Goal: Check status: Check status

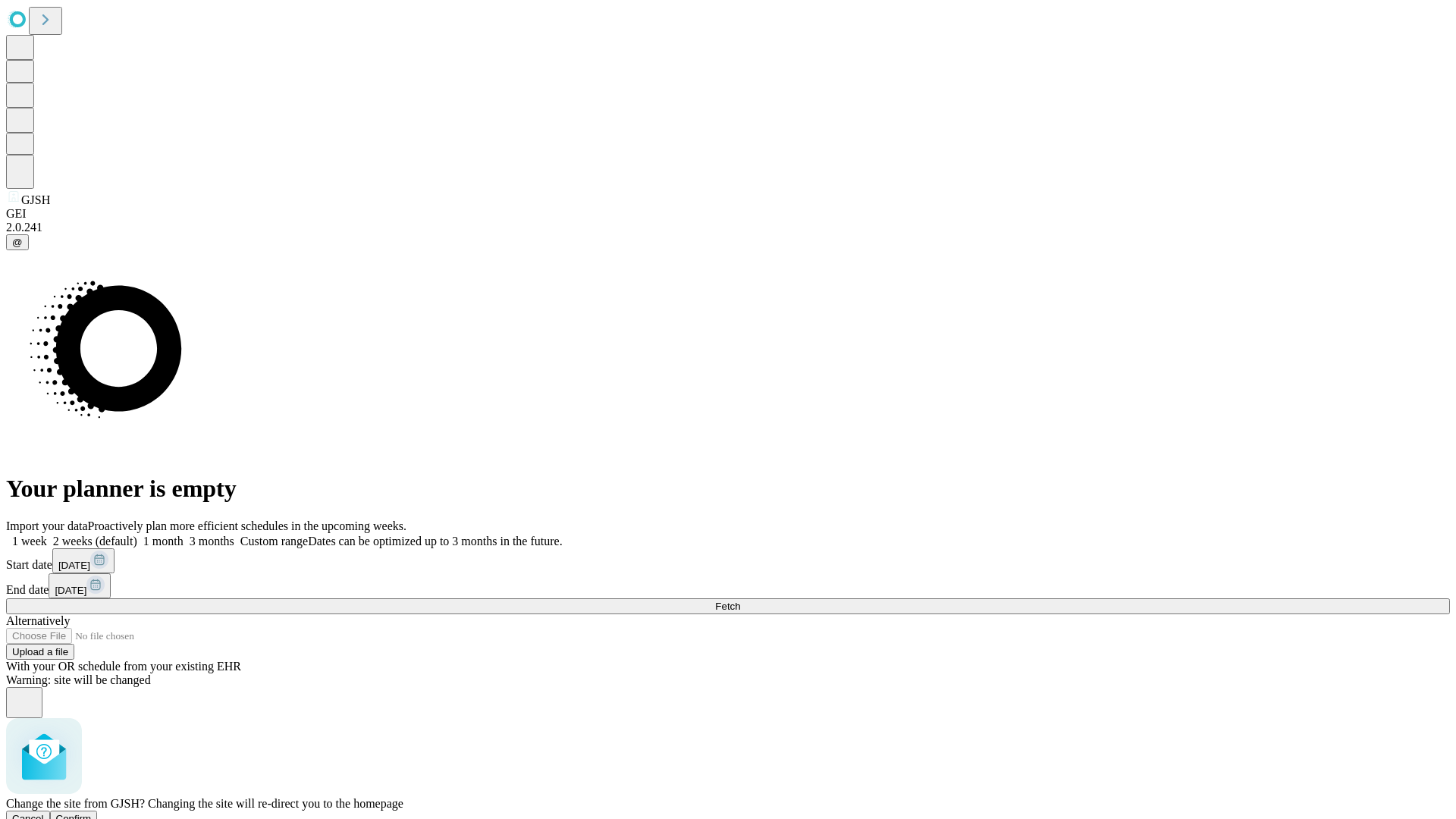
click at [92, 813] on span "Confirm" at bounding box center [73, 819] width 36 height 12
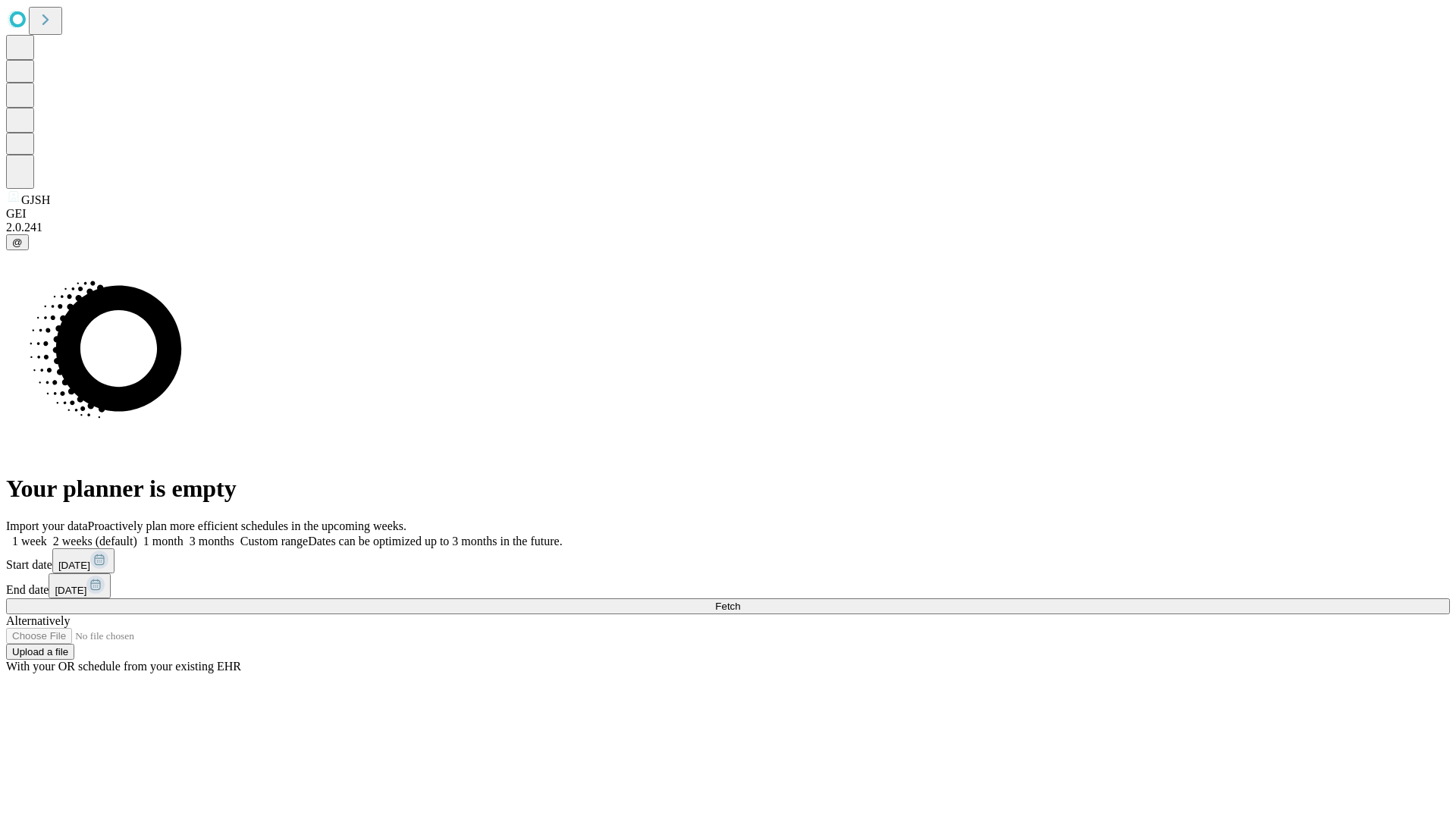
click at [137, 535] on label "2 weeks (default)" at bounding box center [92, 541] width 90 height 13
click at [741, 600] on span "Fetch" at bounding box center [728, 606] width 25 height 12
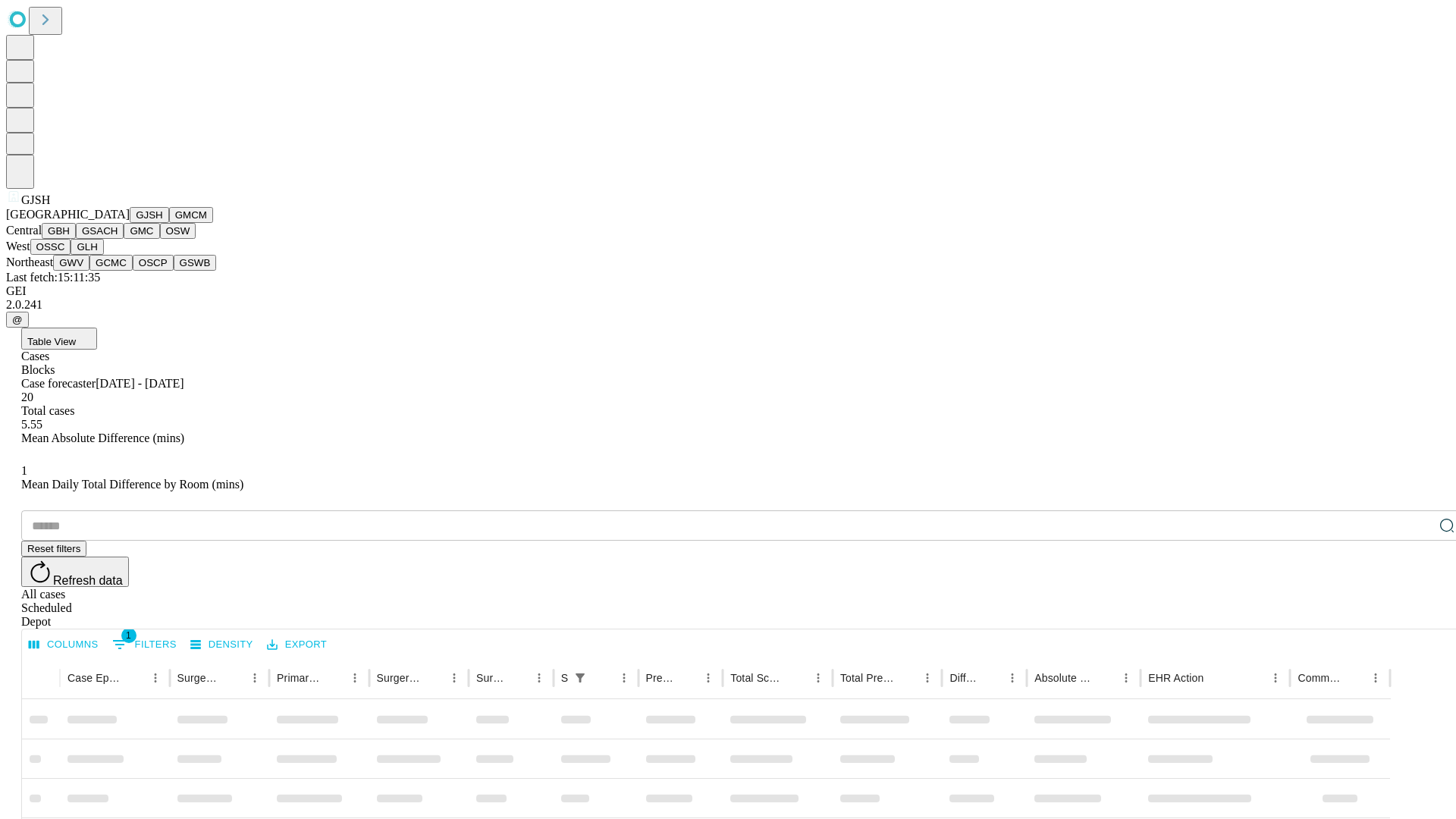
click at [169, 223] on button "GMCM" at bounding box center [191, 215] width 44 height 15
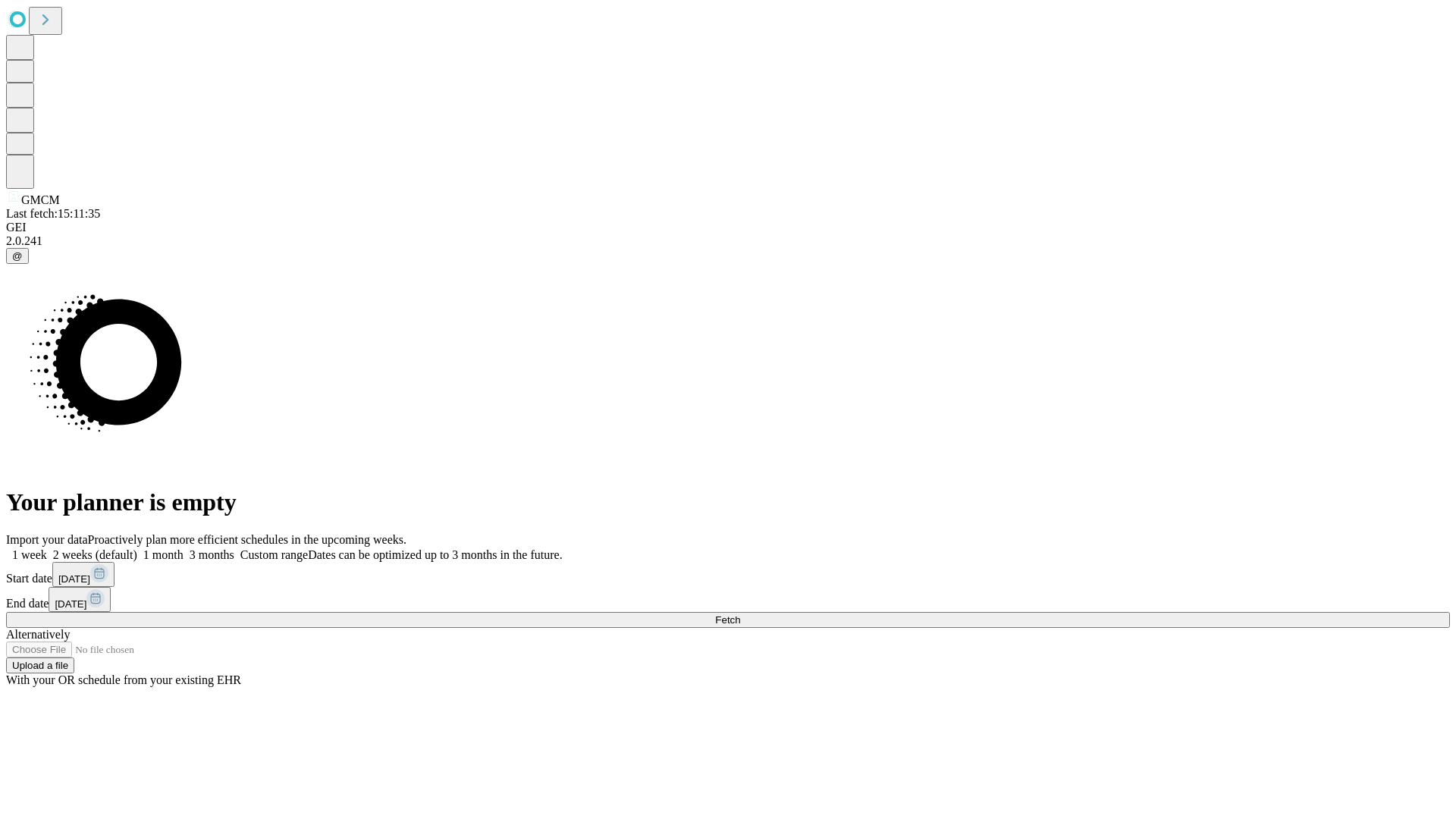
click at [137, 548] on label "2 weeks (default)" at bounding box center [92, 554] width 90 height 13
click at [741, 615] on span "Fetch" at bounding box center [728, 621] width 25 height 12
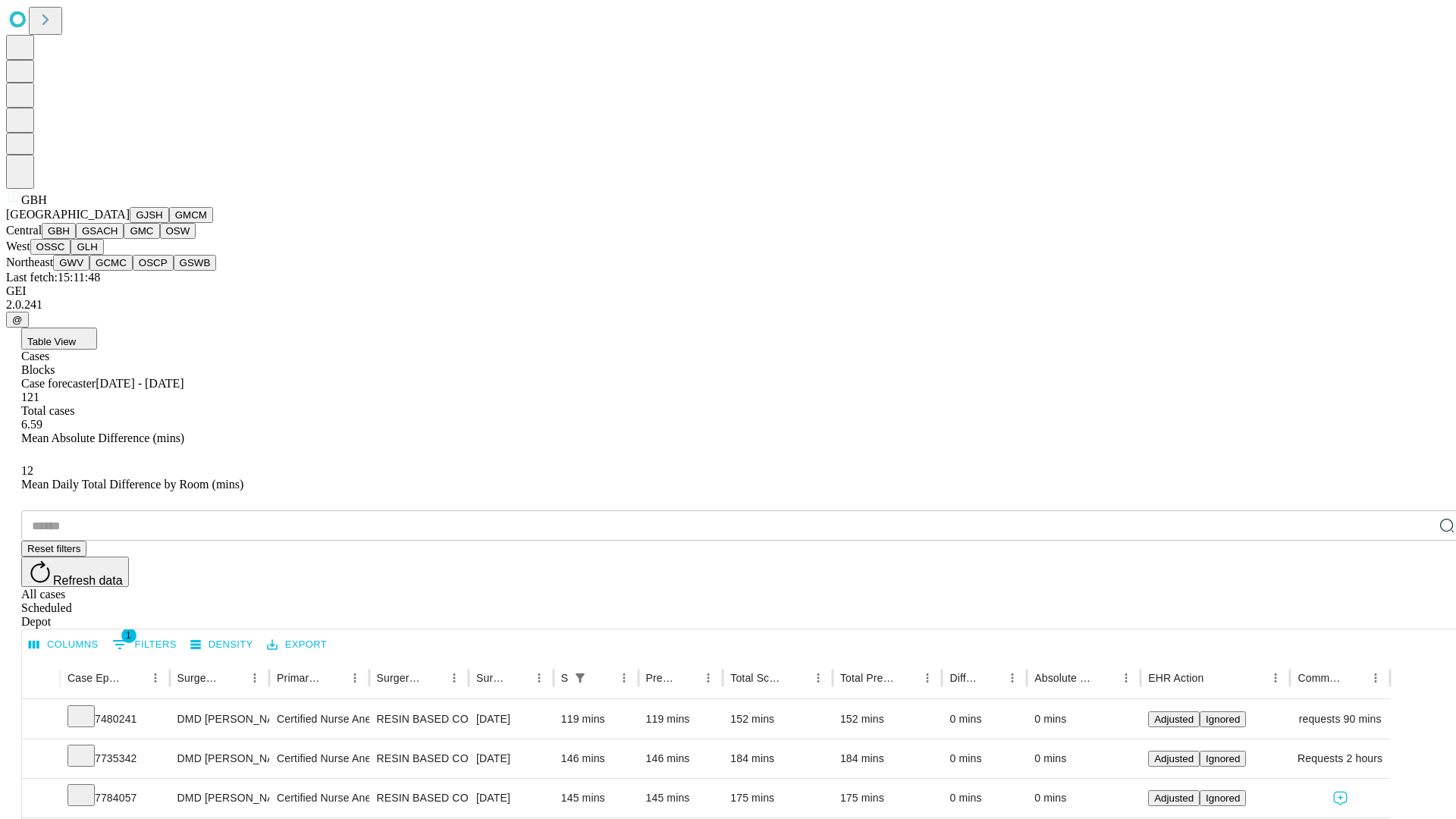
click at [118, 239] on button "GSACH" at bounding box center [99, 231] width 47 height 15
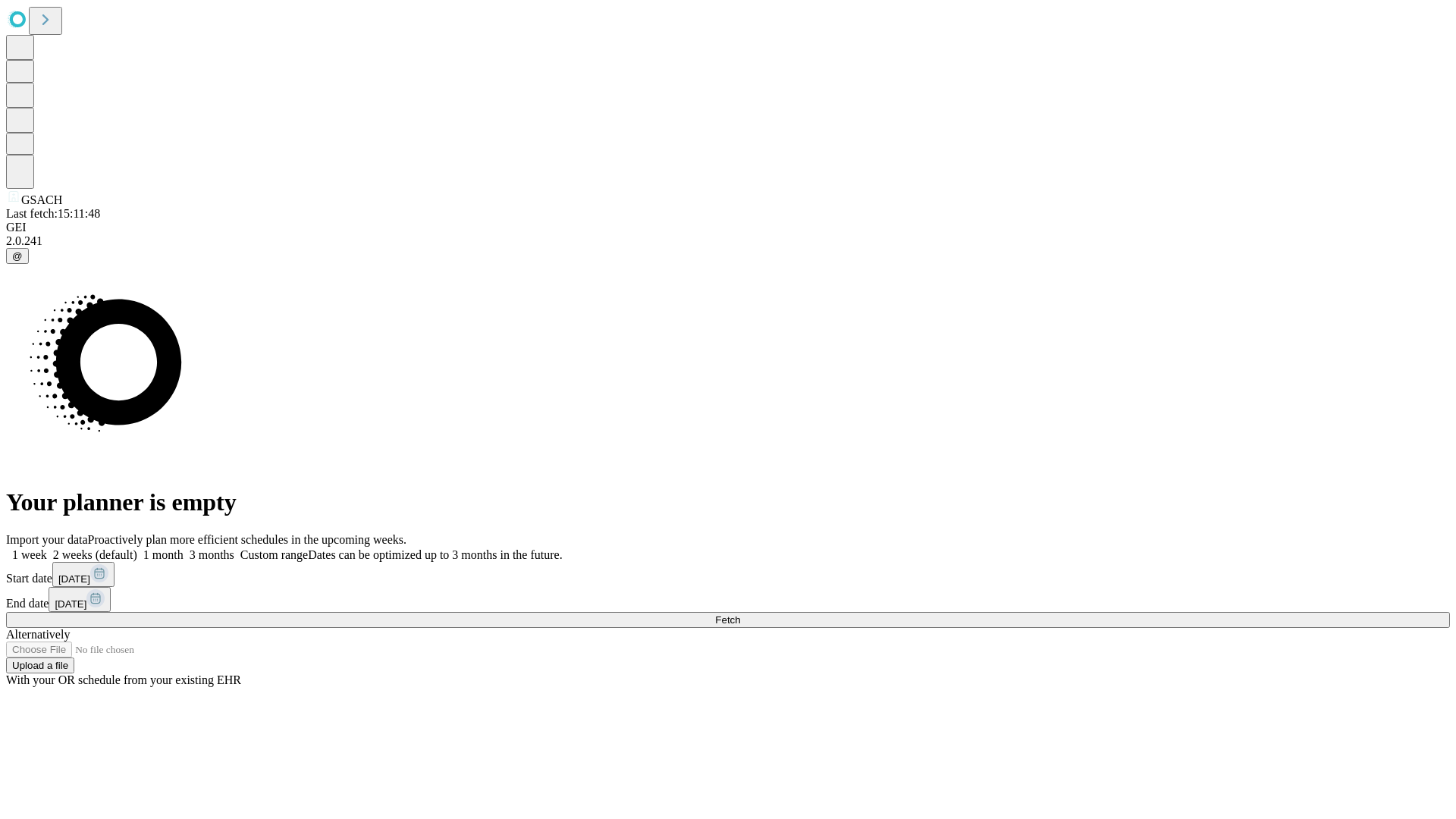
click at [137, 548] on label "2 weeks (default)" at bounding box center [92, 554] width 90 height 13
click at [741, 615] on span "Fetch" at bounding box center [728, 621] width 25 height 12
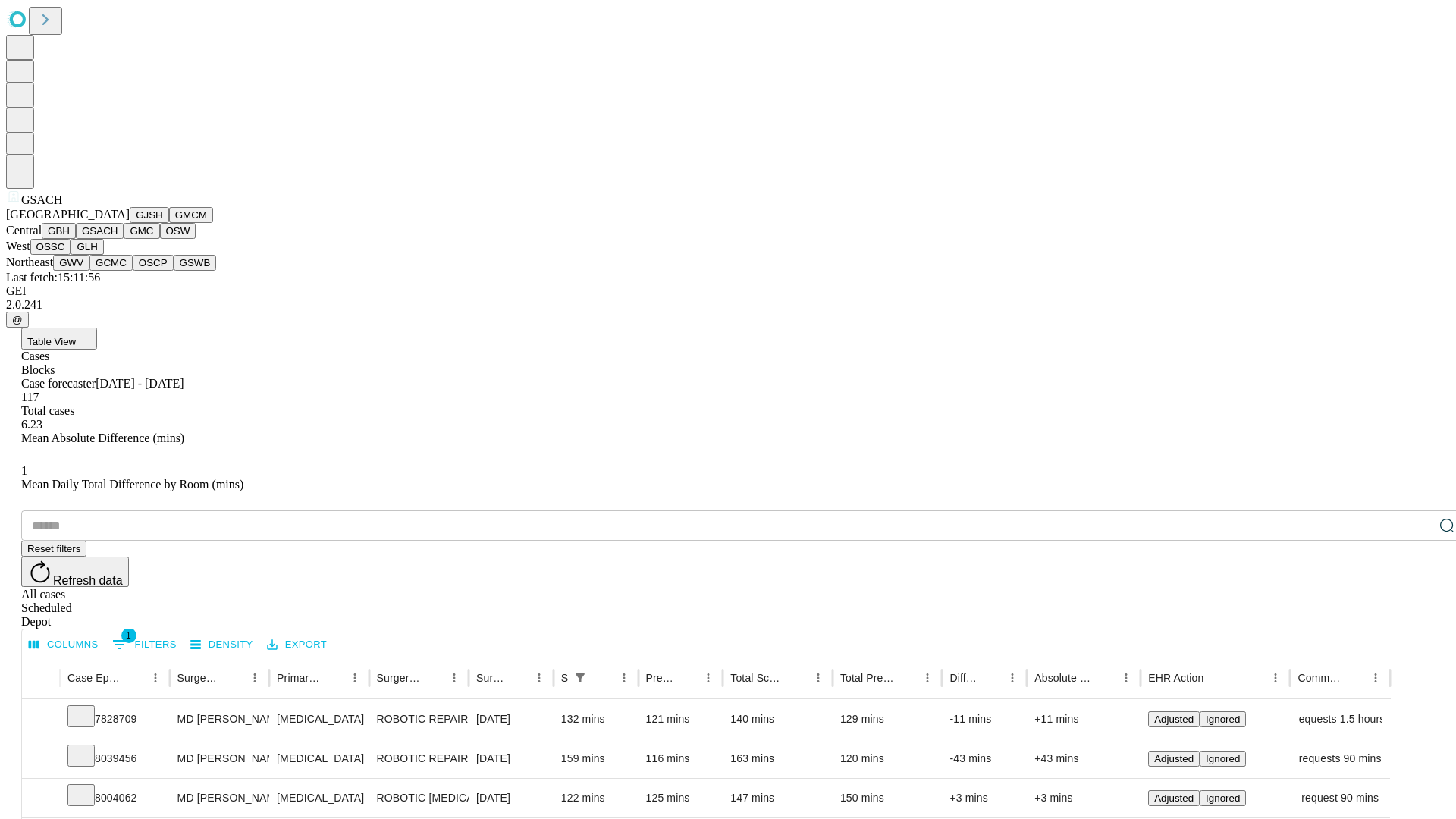
click at [124, 239] on button "GMC" at bounding box center [141, 231] width 36 height 15
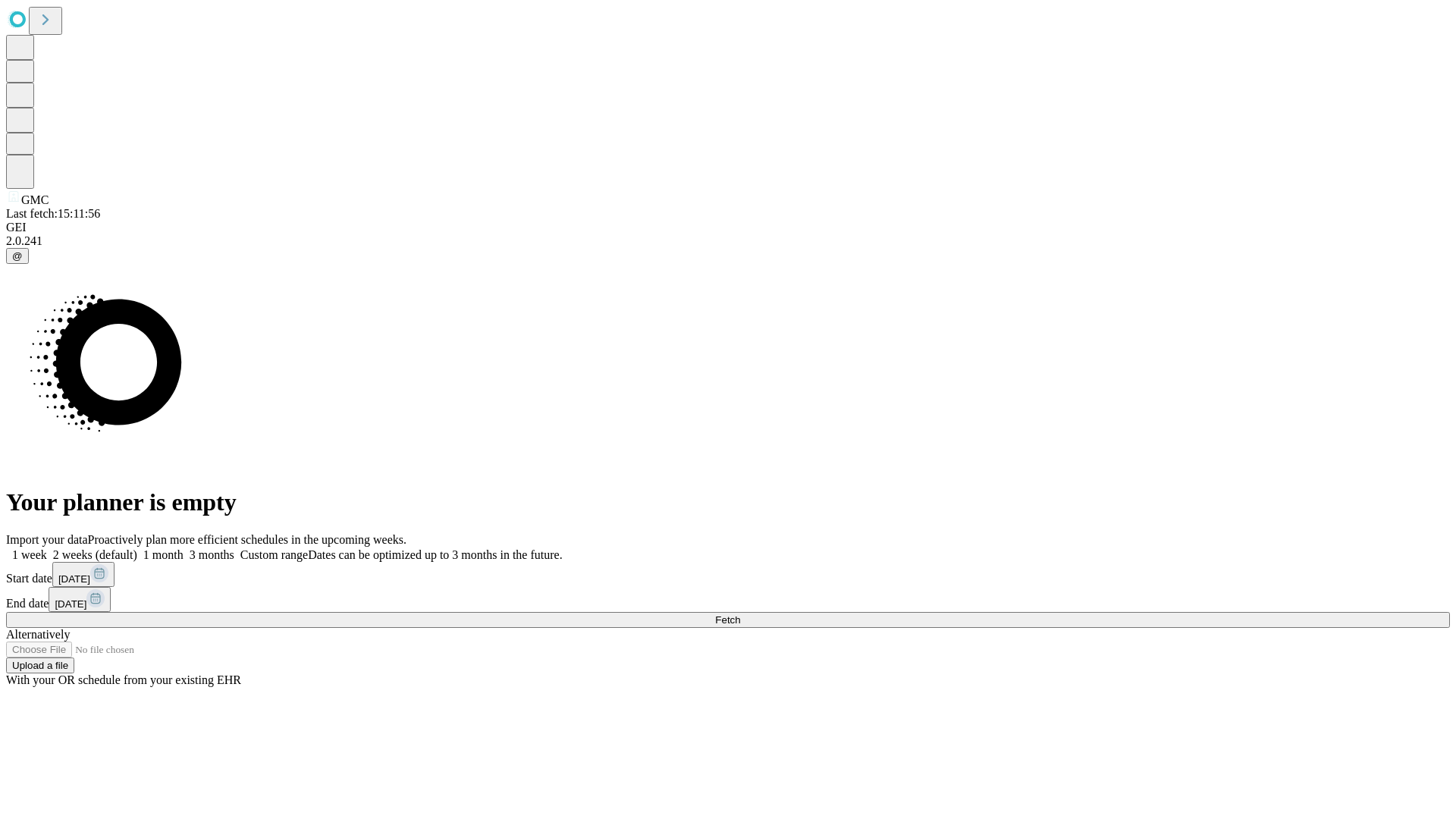
click at [137, 548] on label "2 weeks (default)" at bounding box center [92, 554] width 90 height 13
click at [741, 615] on span "Fetch" at bounding box center [728, 621] width 25 height 12
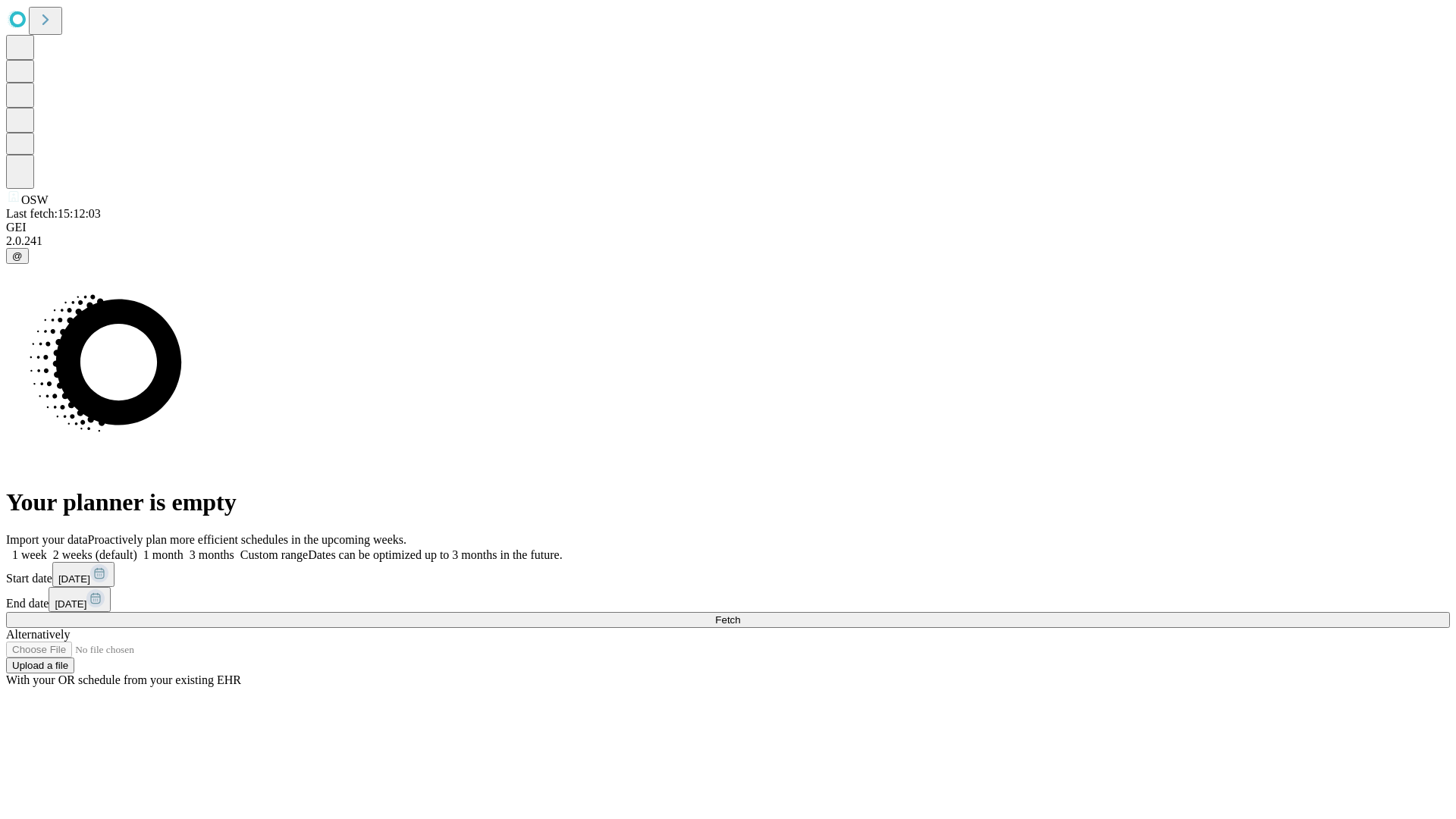
click at [137, 548] on label "2 weeks (default)" at bounding box center [92, 554] width 90 height 13
click at [741, 615] on span "Fetch" at bounding box center [728, 621] width 25 height 12
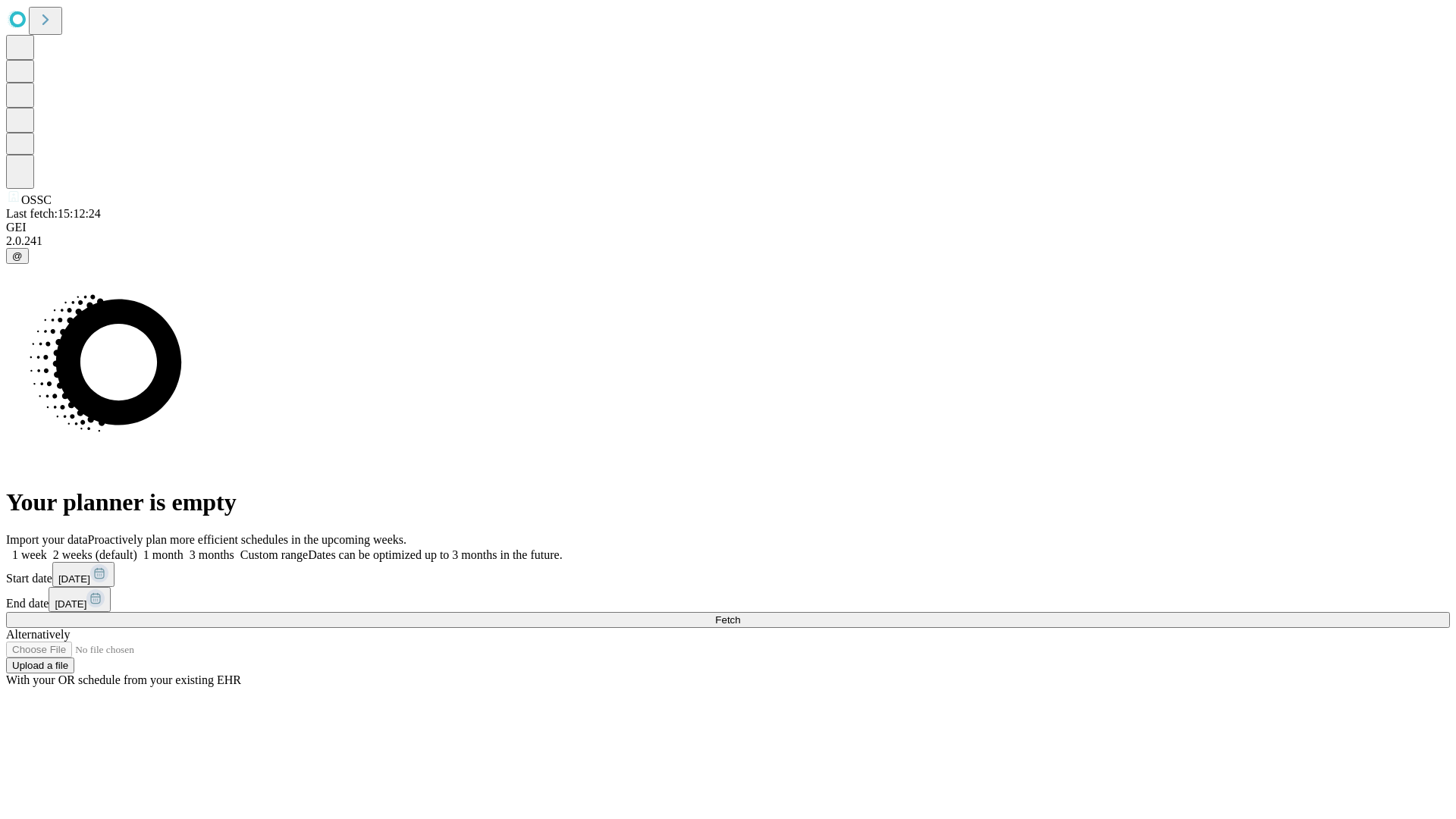
click at [137, 548] on label "2 weeks (default)" at bounding box center [92, 554] width 90 height 13
click at [741, 615] on span "Fetch" at bounding box center [728, 621] width 25 height 12
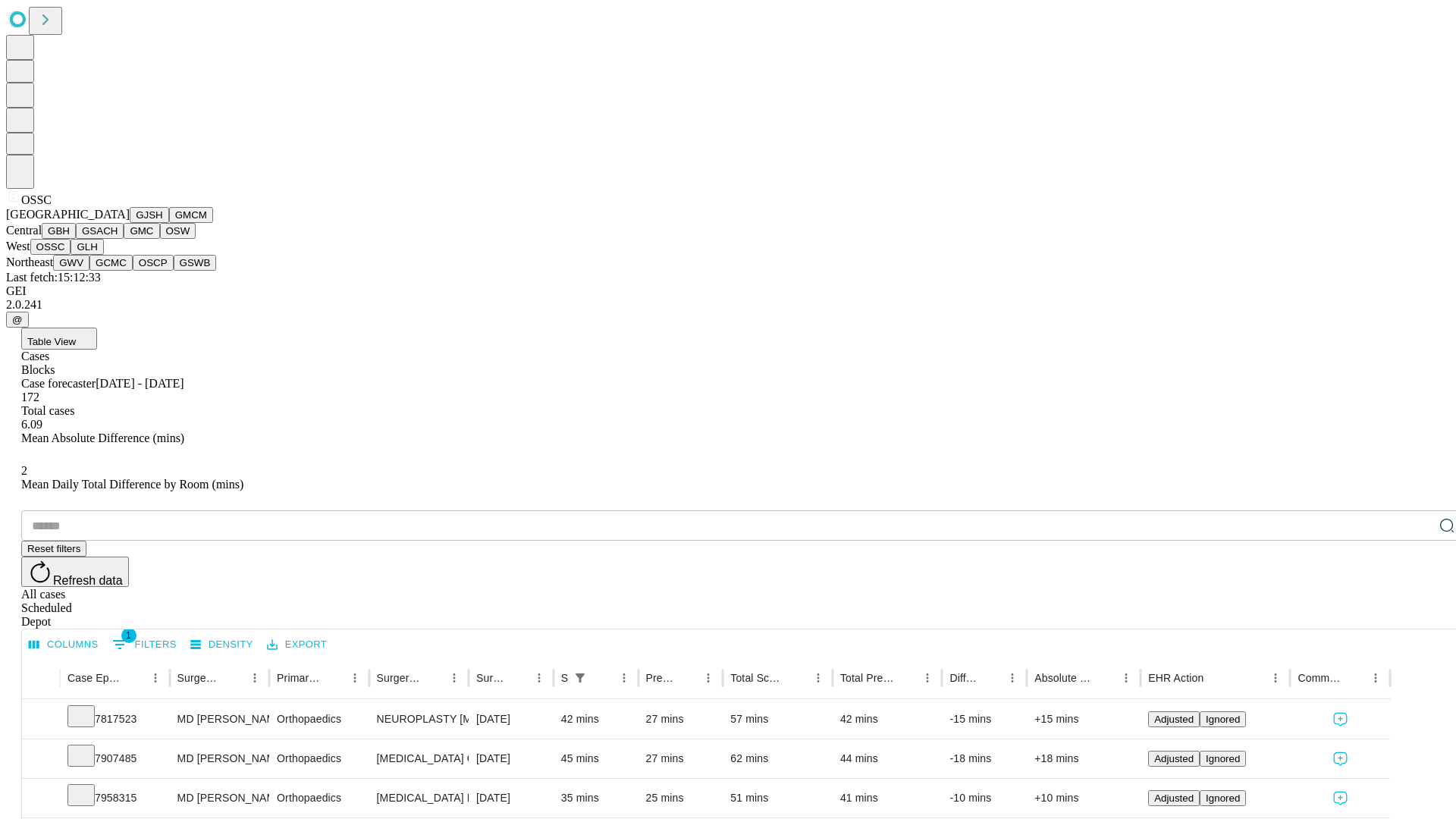
click at [103, 255] on button "GLH" at bounding box center [87, 247] width 33 height 15
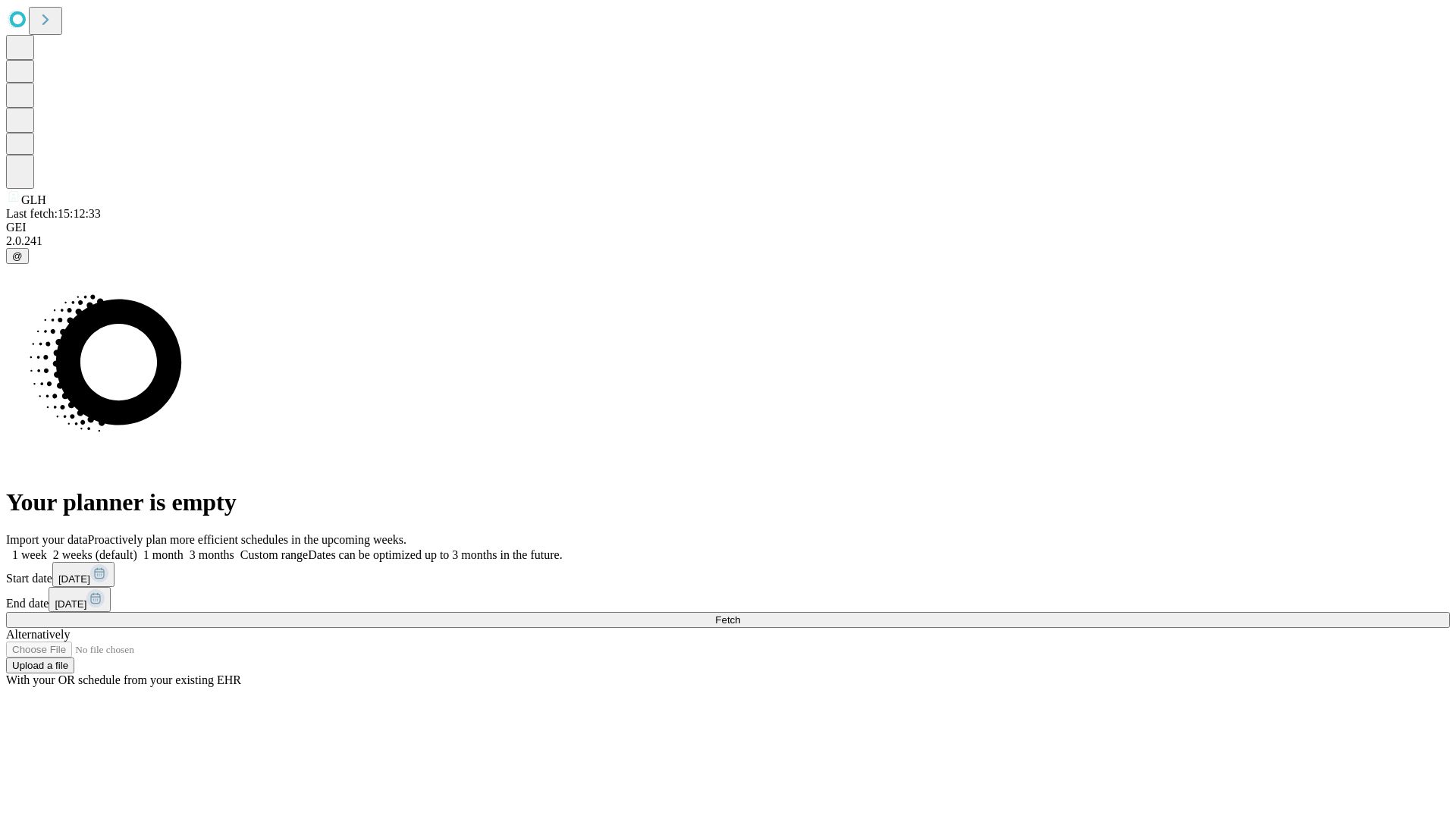
click at [137, 548] on label "2 weeks (default)" at bounding box center [92, 554] width 90 height 13
click at [741, 615] on span "Fetch" at bounding box center [728, 621] width 25 height 12
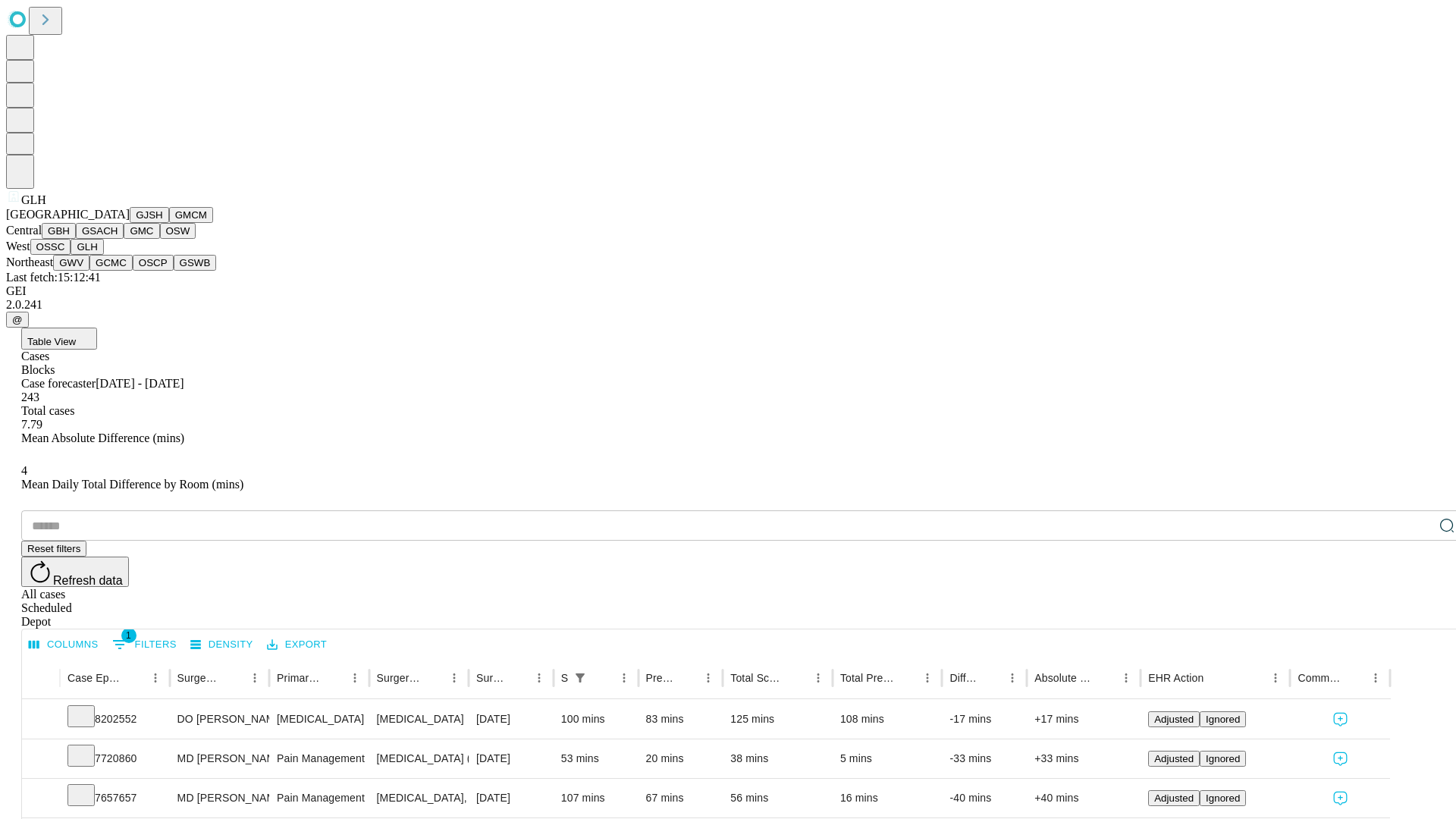
click at [90, 271] on button "GWV" at bounding box center [72, 263] width 37 height 15
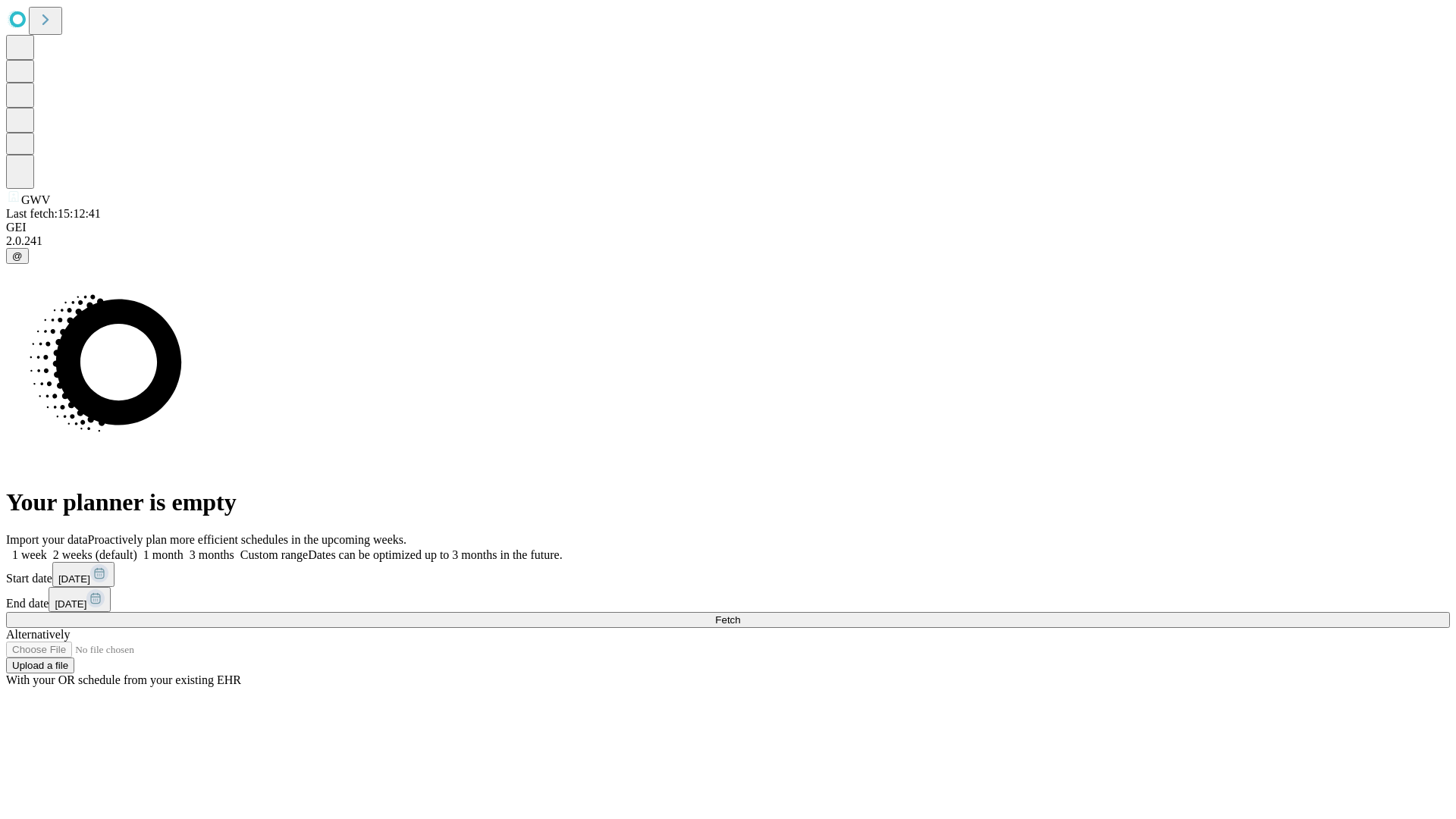
click at [137, 548] on label "2 weeks (default)" at bounding box center [92, 554] width 90 height 13
click at [741, 615] on span "Fetch" at bounding box center [728, 621] width 25 height 12
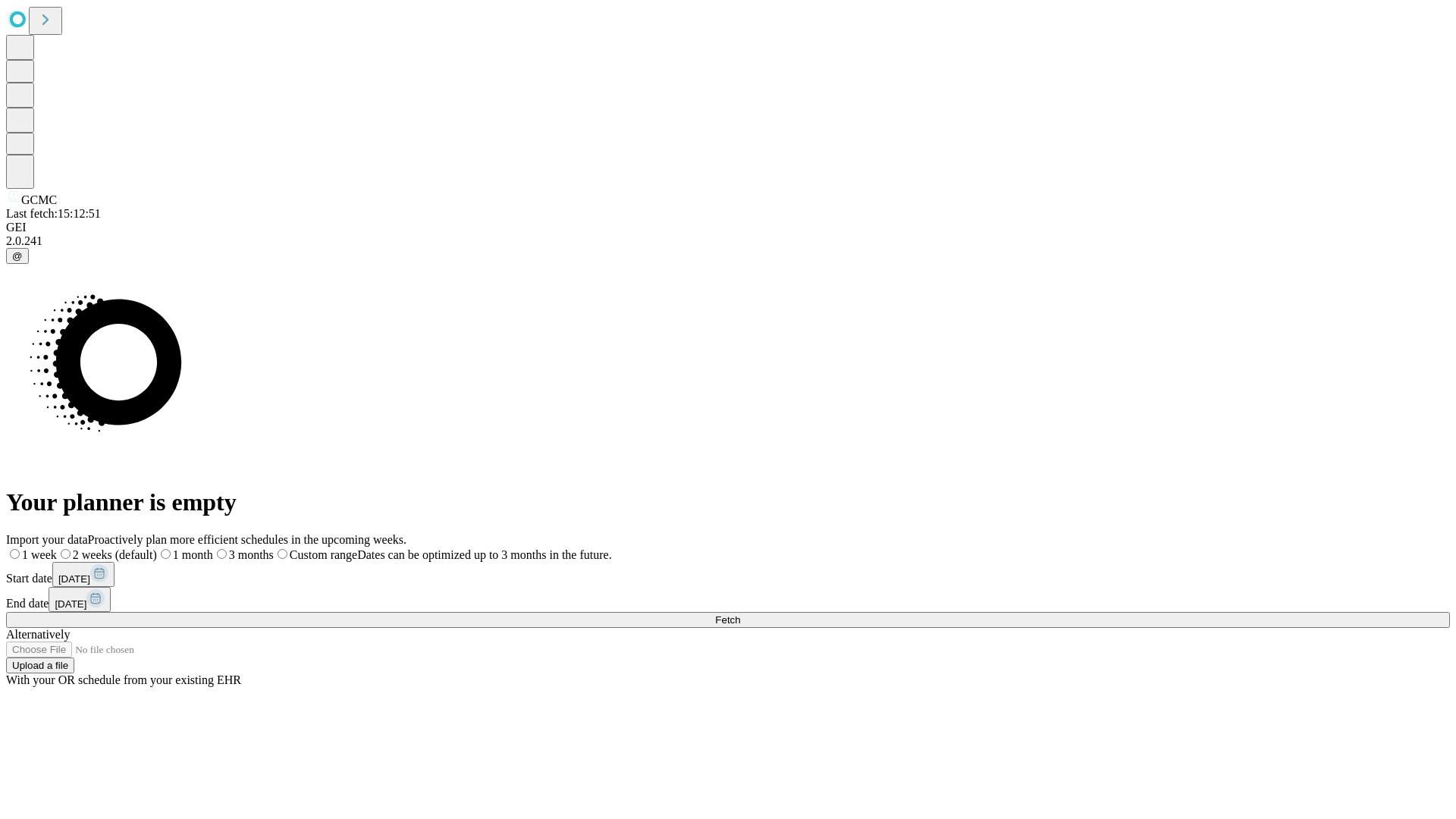
click at [157, 548] on label "2 weeks (default)" at bounding box center [107, 554] width 101 height 13
click at [741, 615] on span "Fetch" at bounding box center [728, 621] width 25 height 12
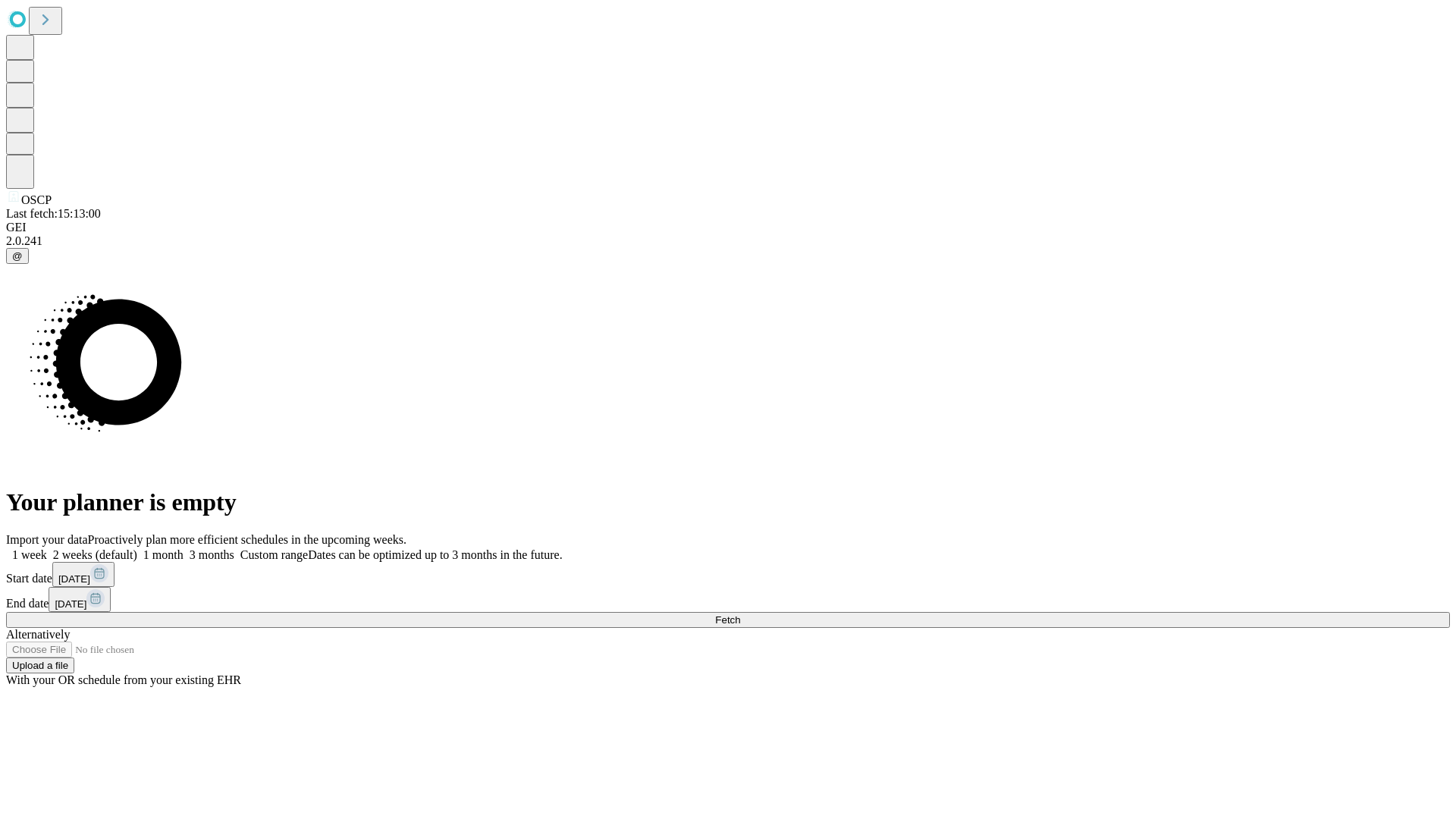
click at [741, 615] on span "Fetch" at bounding box center [728, 621] width 25 height 12
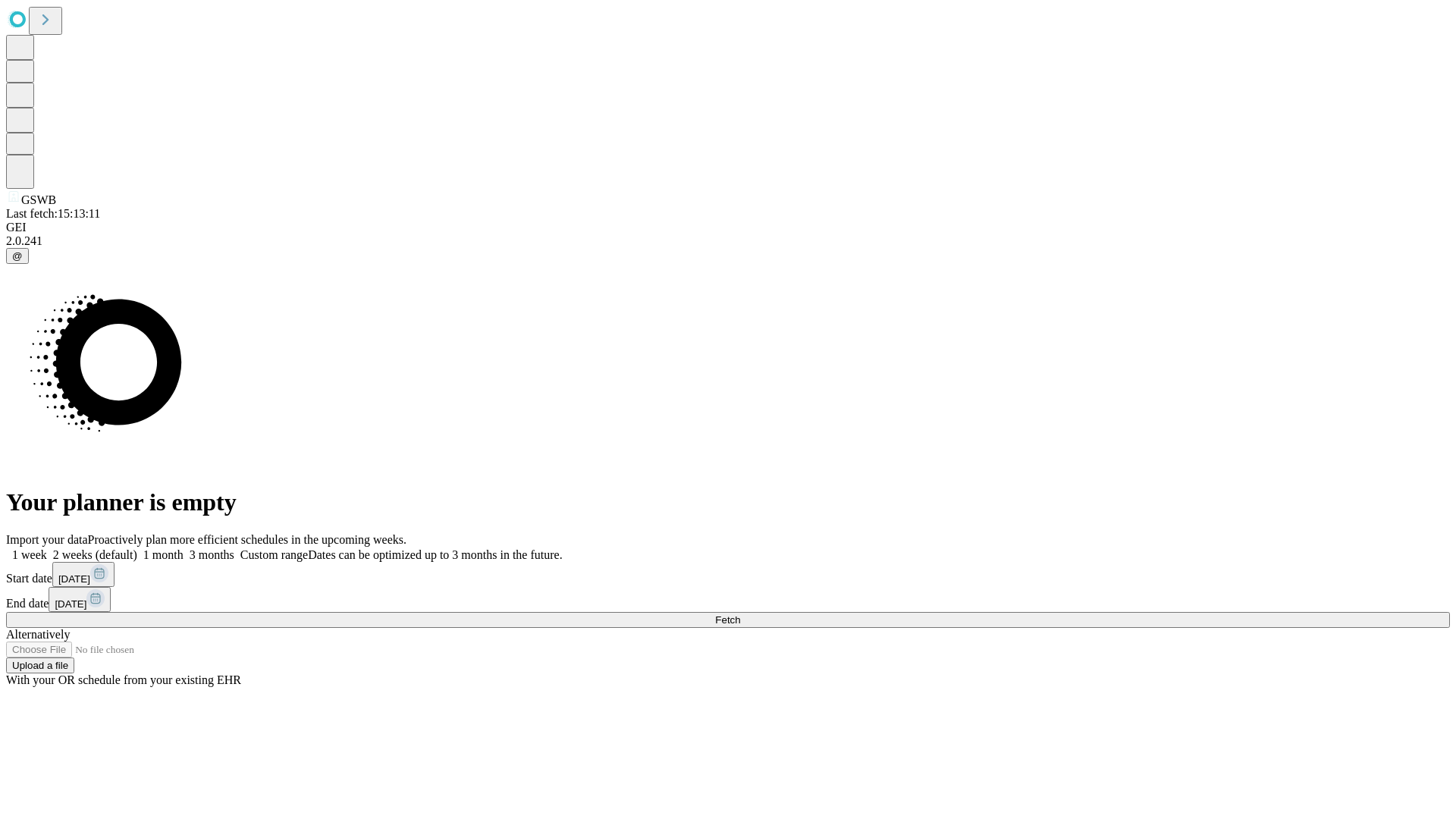
click at [137, 548] on label "2 weeks (default)" at bounding box center [92, 554] width 90 height 13
click at [741, 615] on span "Fetch" at bounding box center [728, 621] width 25 height 12
